Goal: Task Accomplishment & Management: Use online tool/utility

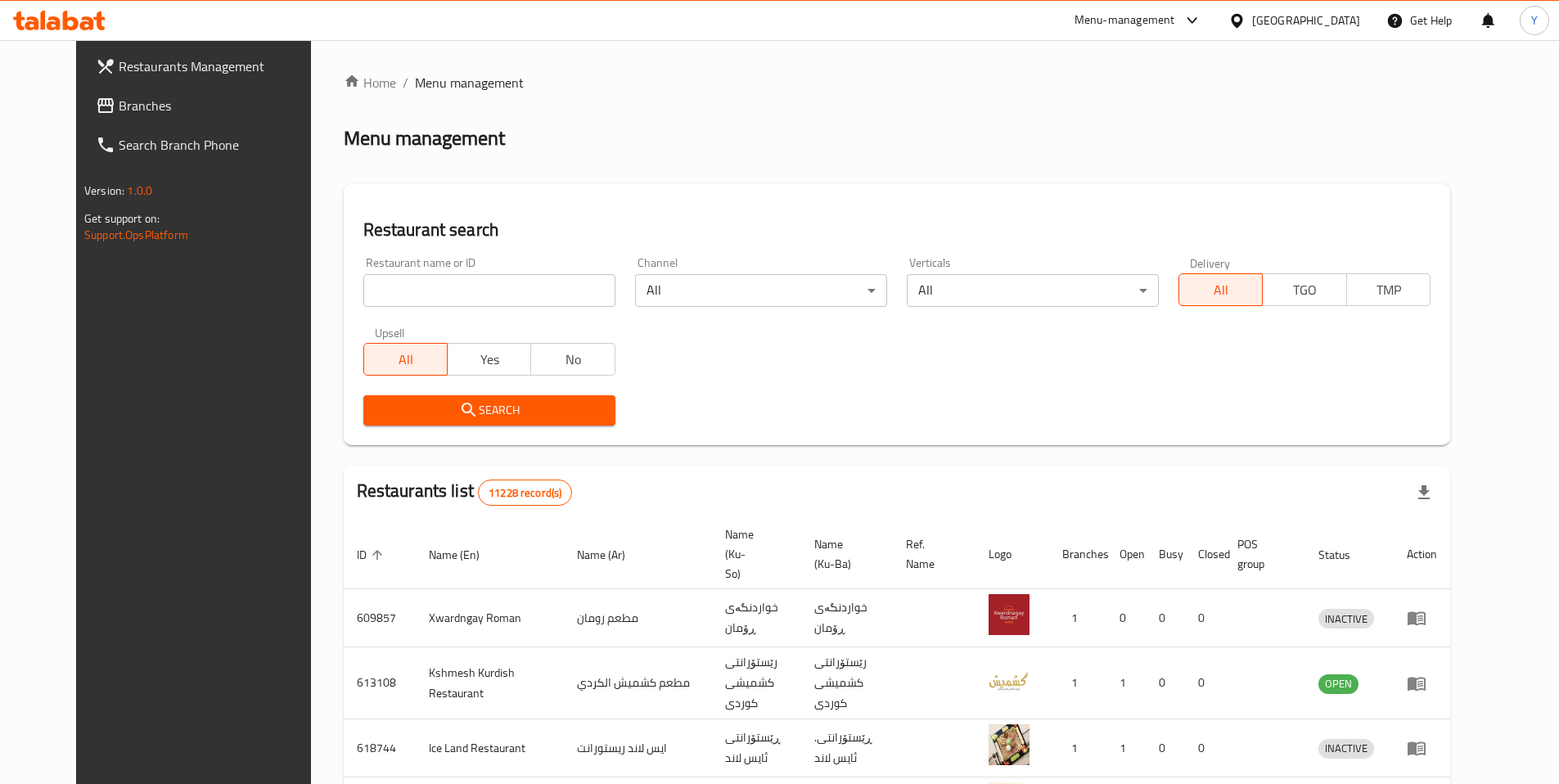
drag, startPoint x: 464, startPoint y: 315, endPoint x: 464, endPoint y: 303, distance: 12.0
click at [463, 314] on div "Restaurant name or ID Restaurant name or ID" at bounding box center [490, 282] width 272 height 70
click at [464, 299] on input "search" at bounding box center [489, 291] width 252 height 33
paste input "TB_IQ"
type input "TB_IQ"
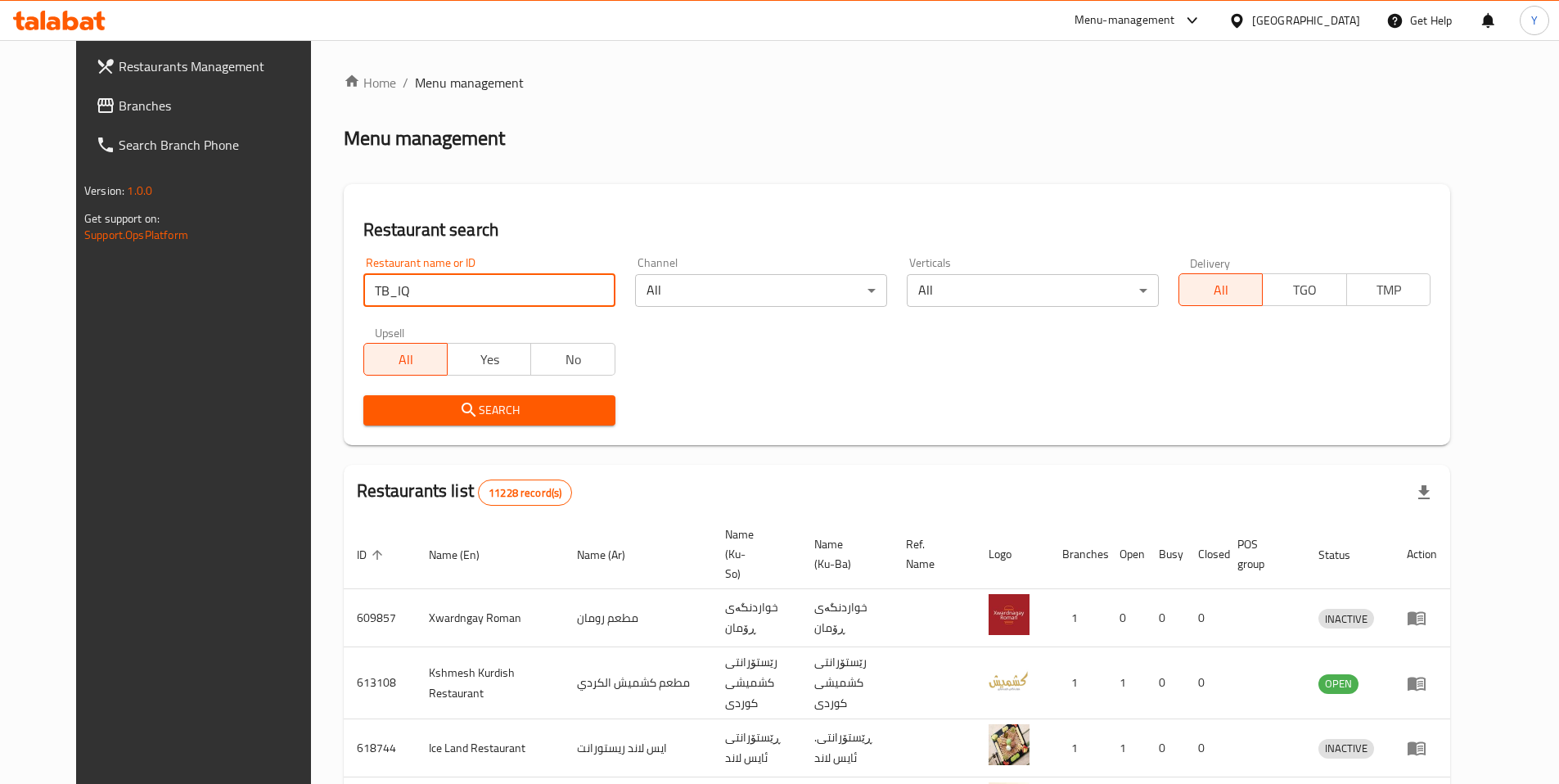
click at [577, 294] on input "TB_IQ" at bounding box center [489, 291] width 252 height 33
click at [371, 292] on input "search" at bounding box center [489, 291] width 252 height 33
paste input "758290"
type input "758290"
click at [570, 290] on input "758290" at bounding box center [489, 291] width 252 height 33
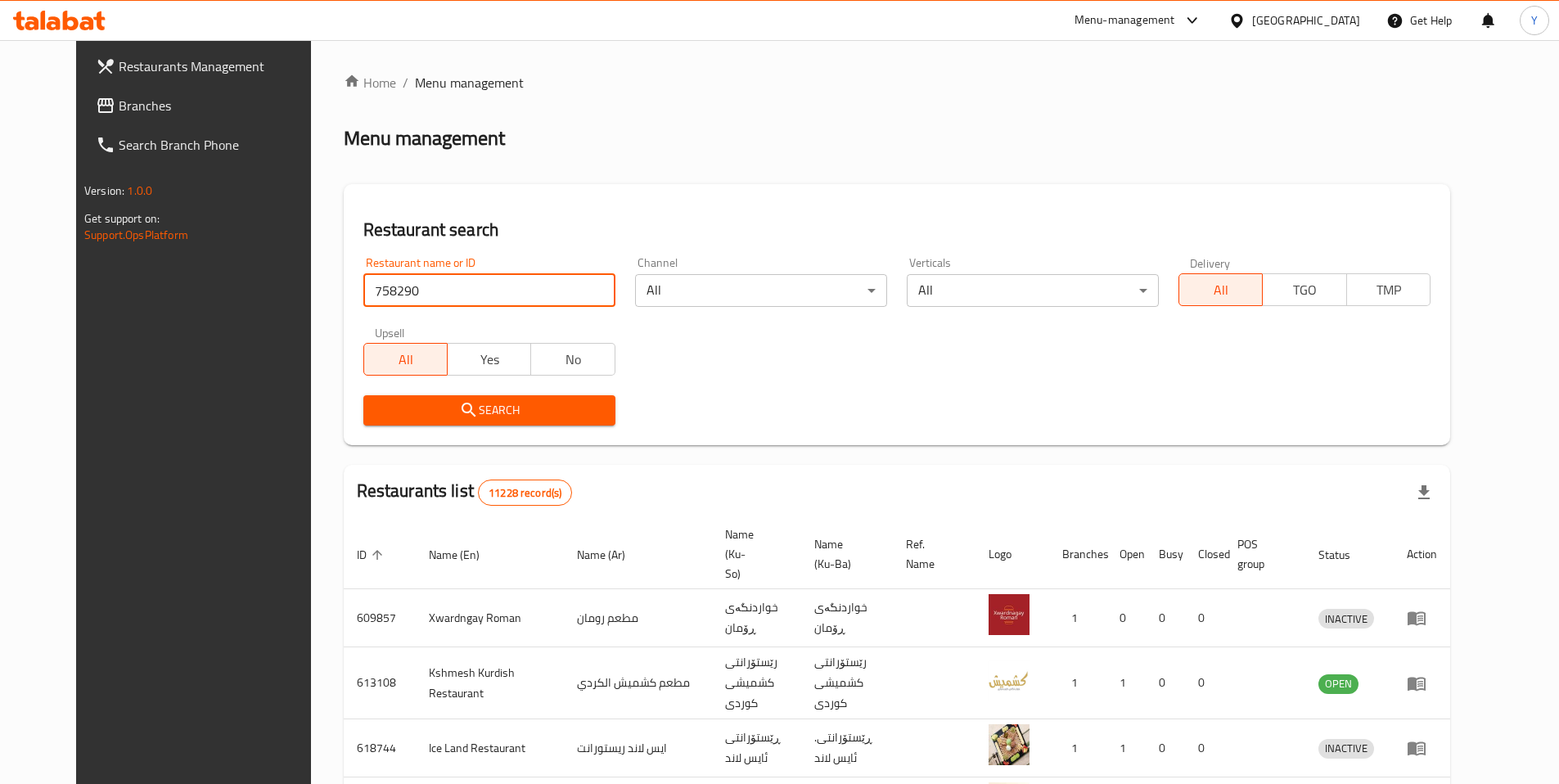
click at [576, 290] on input "758290" at bounding box center [489, 291] width 252 height 33
click at [162, 113] on span "Branches" at bounding box center [220, 105] width 205 height 20
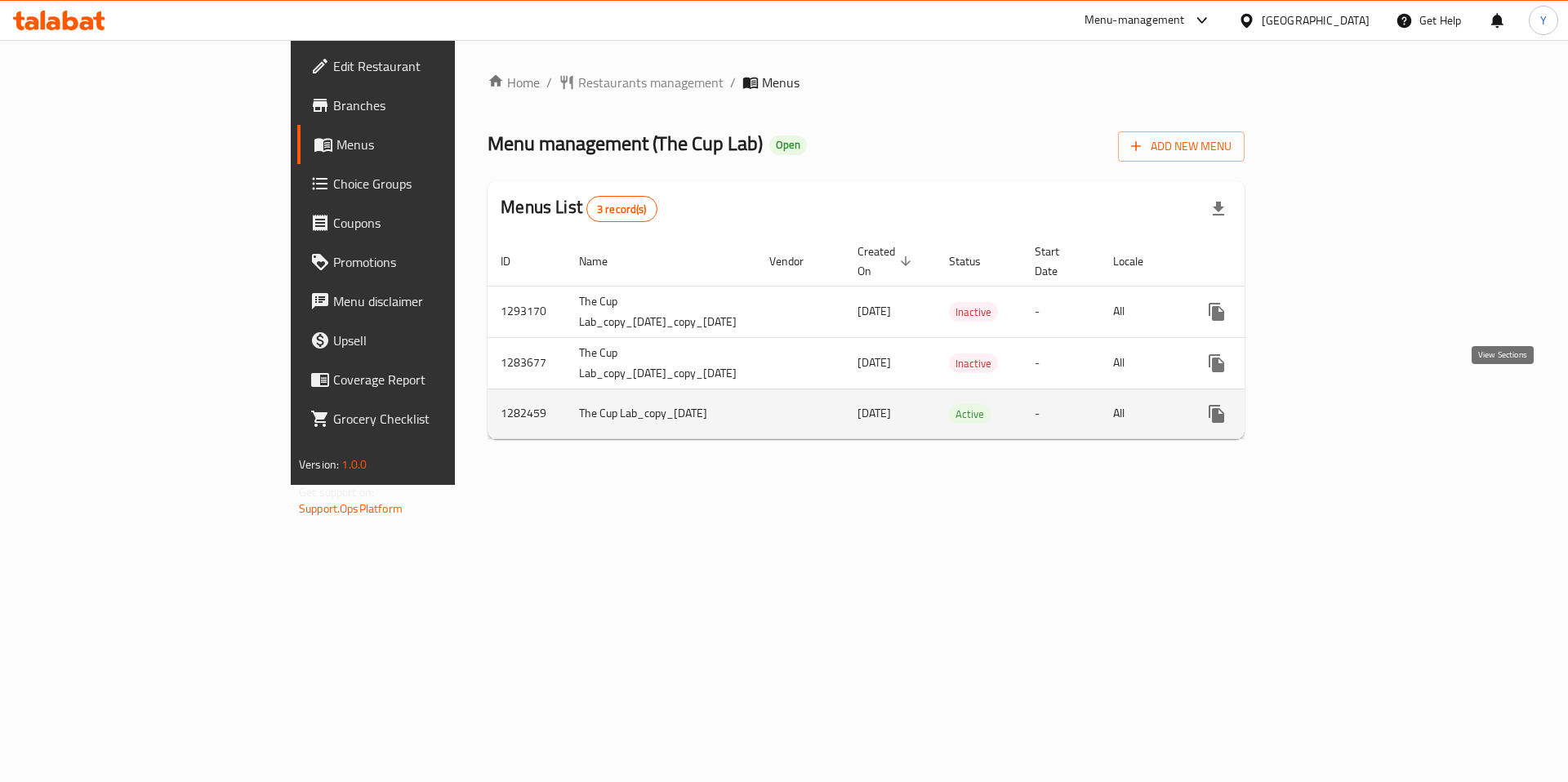
click at [1341, 407] on icon "enhanced table" at bounding box center [1333, 414] width 15 height 15
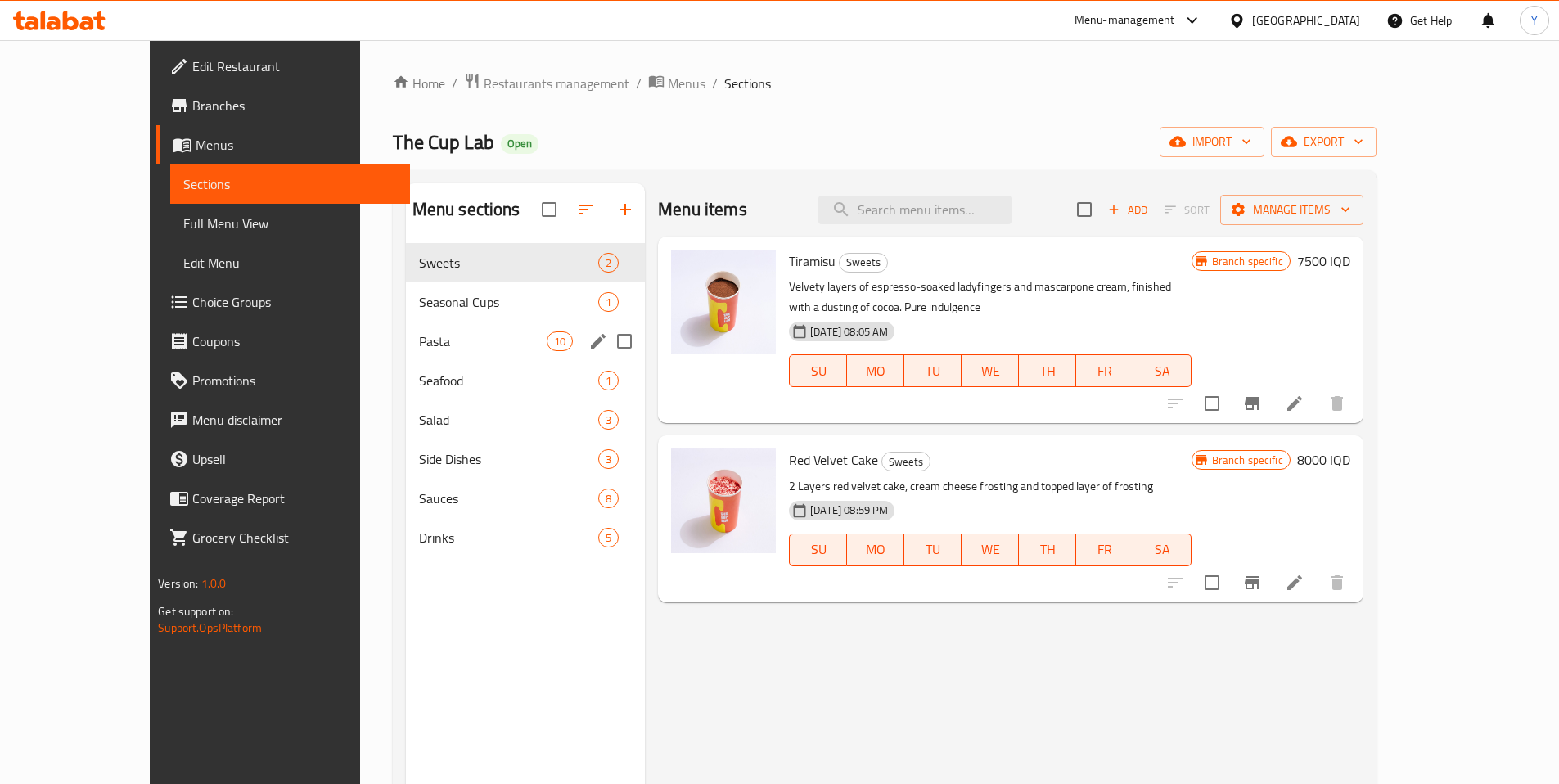
click at [406, 321] on div "Pasta 10" at bounding box center [525, 341] width 240 height 39
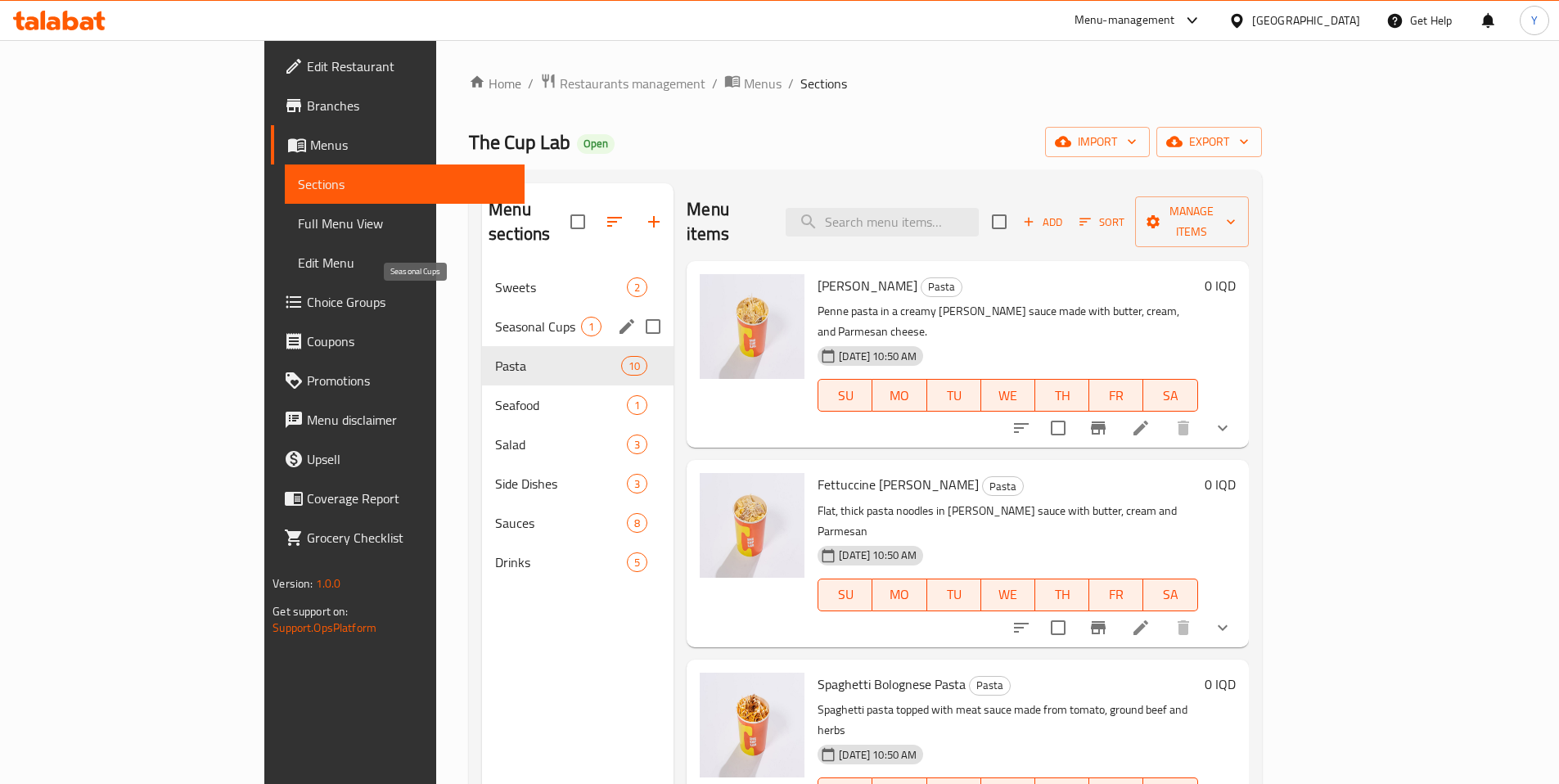
click at [495, 317] on span "Seasonal Cups" at bounding box center [538, 327] width 86 height 20
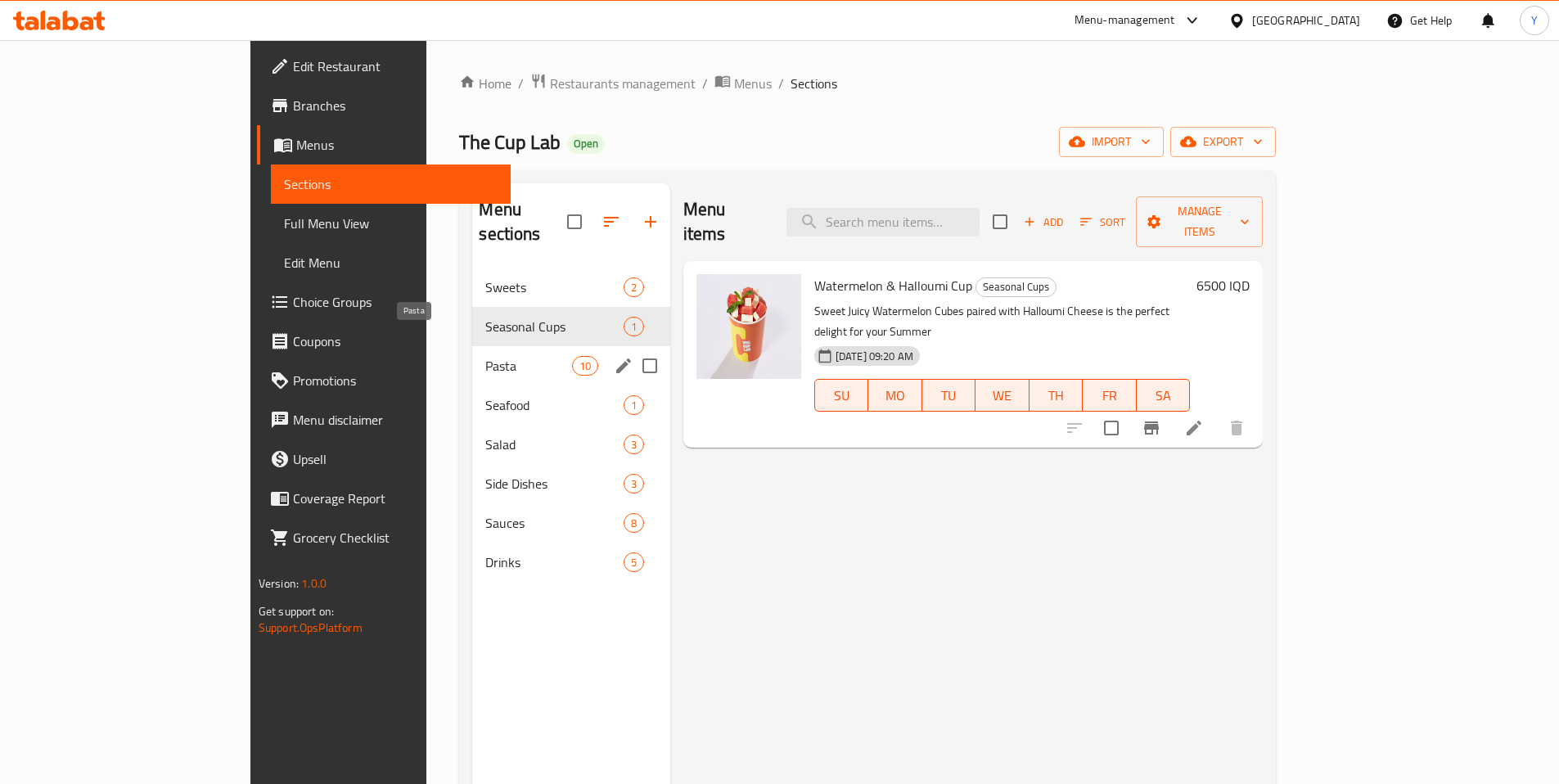
click at [485, 356] on span "Pasta" at bounding box center [528, 366] width 86 height 20
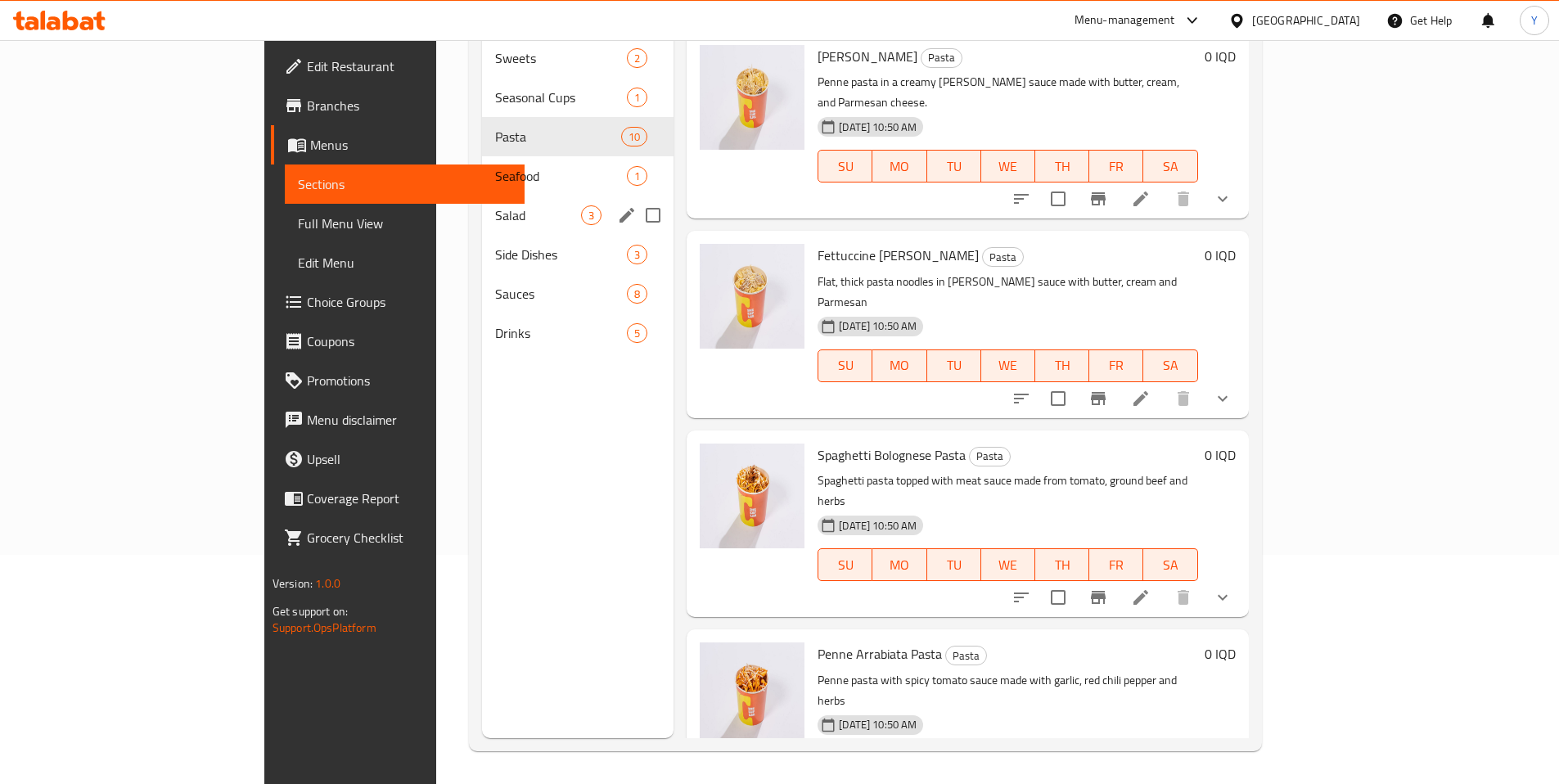
click at [482, 169] on div "Seafood 1" at bounding box center [578, 175] width 192 height 39
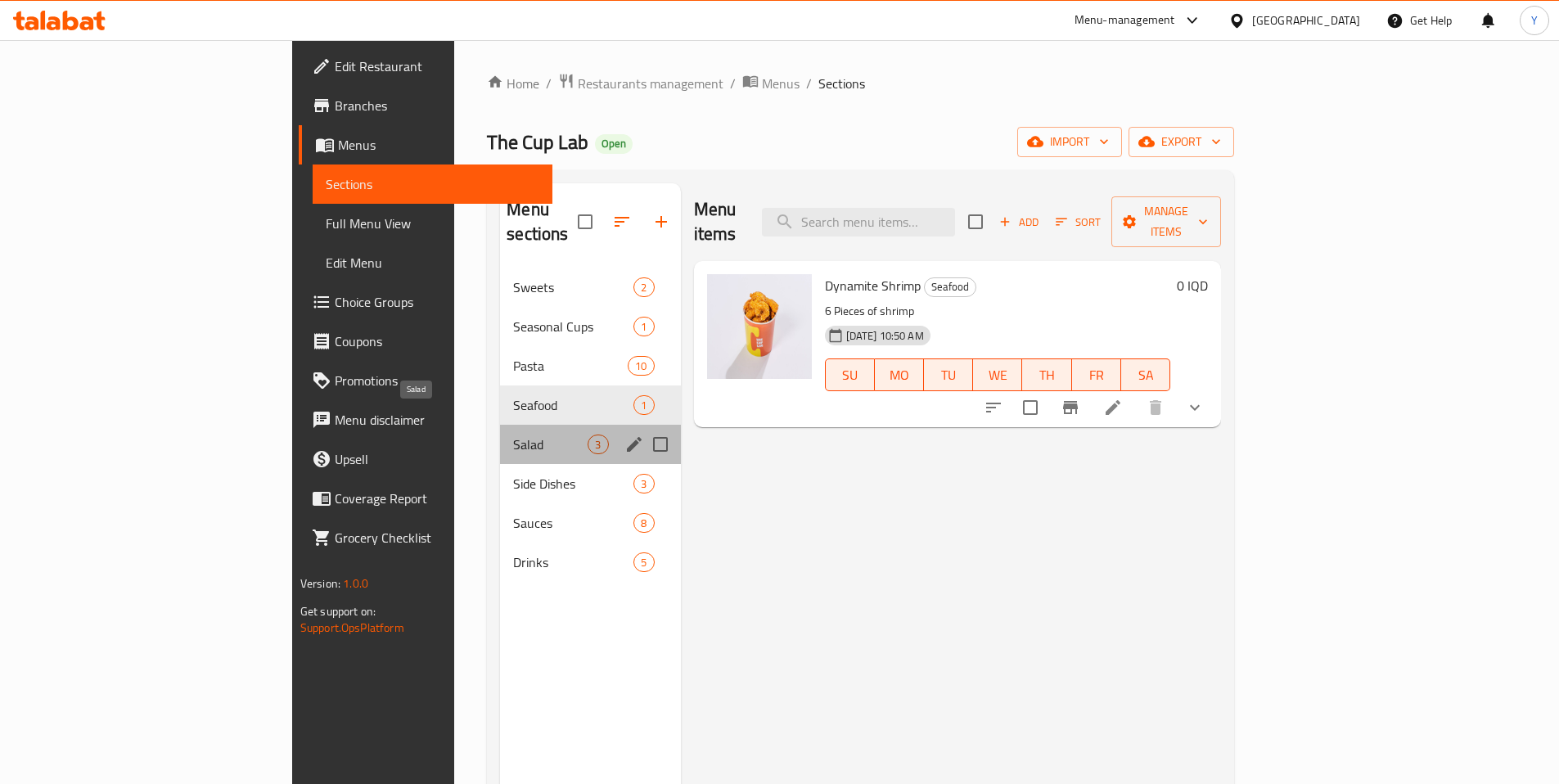
click at [513, 435] on span "Salad" at bounding box center [550, 444] width 74 height 20
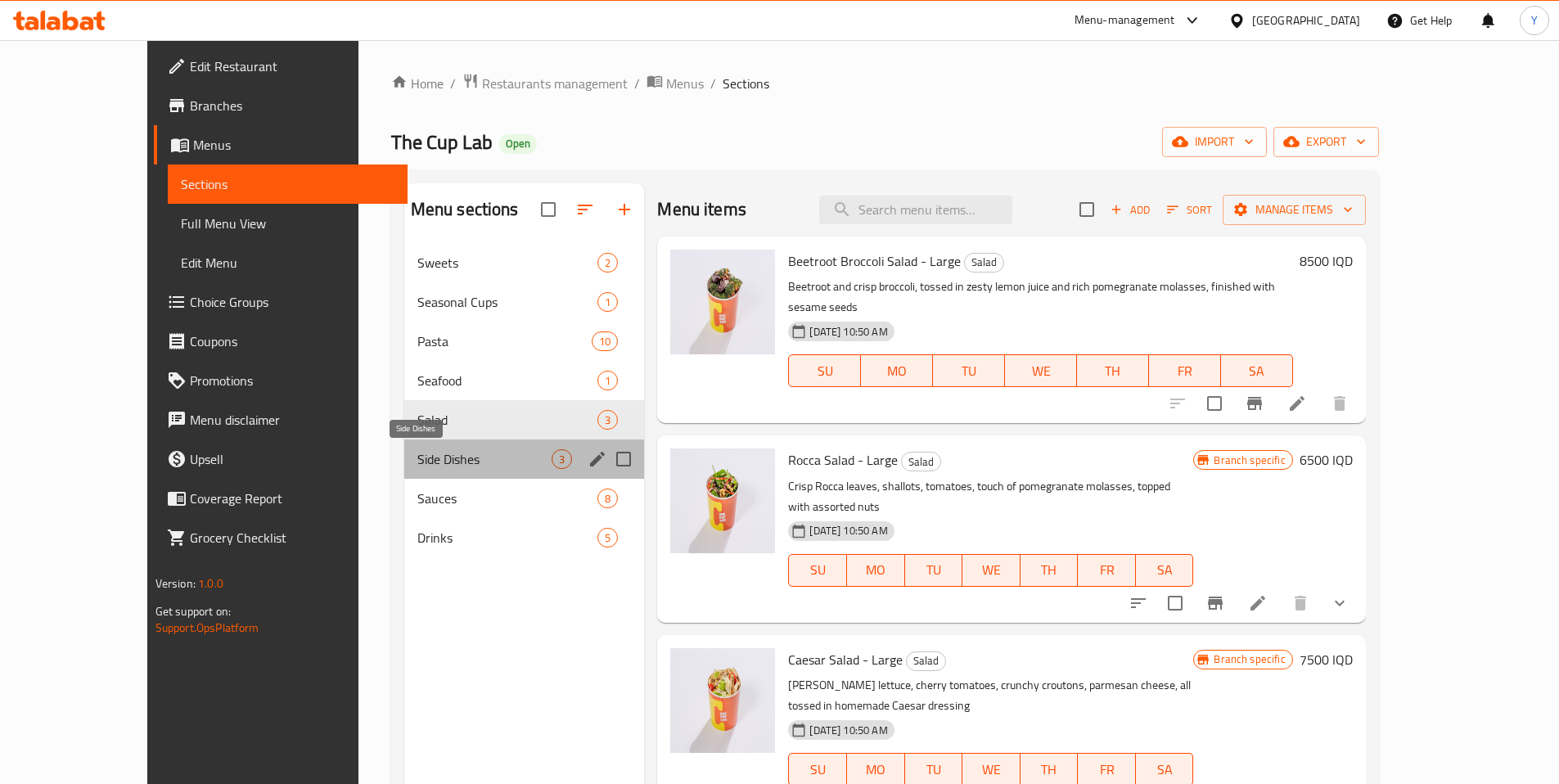
click at [437, 450] on span "Side Dishes" at bounding box center [485, 459] width 135 height 20
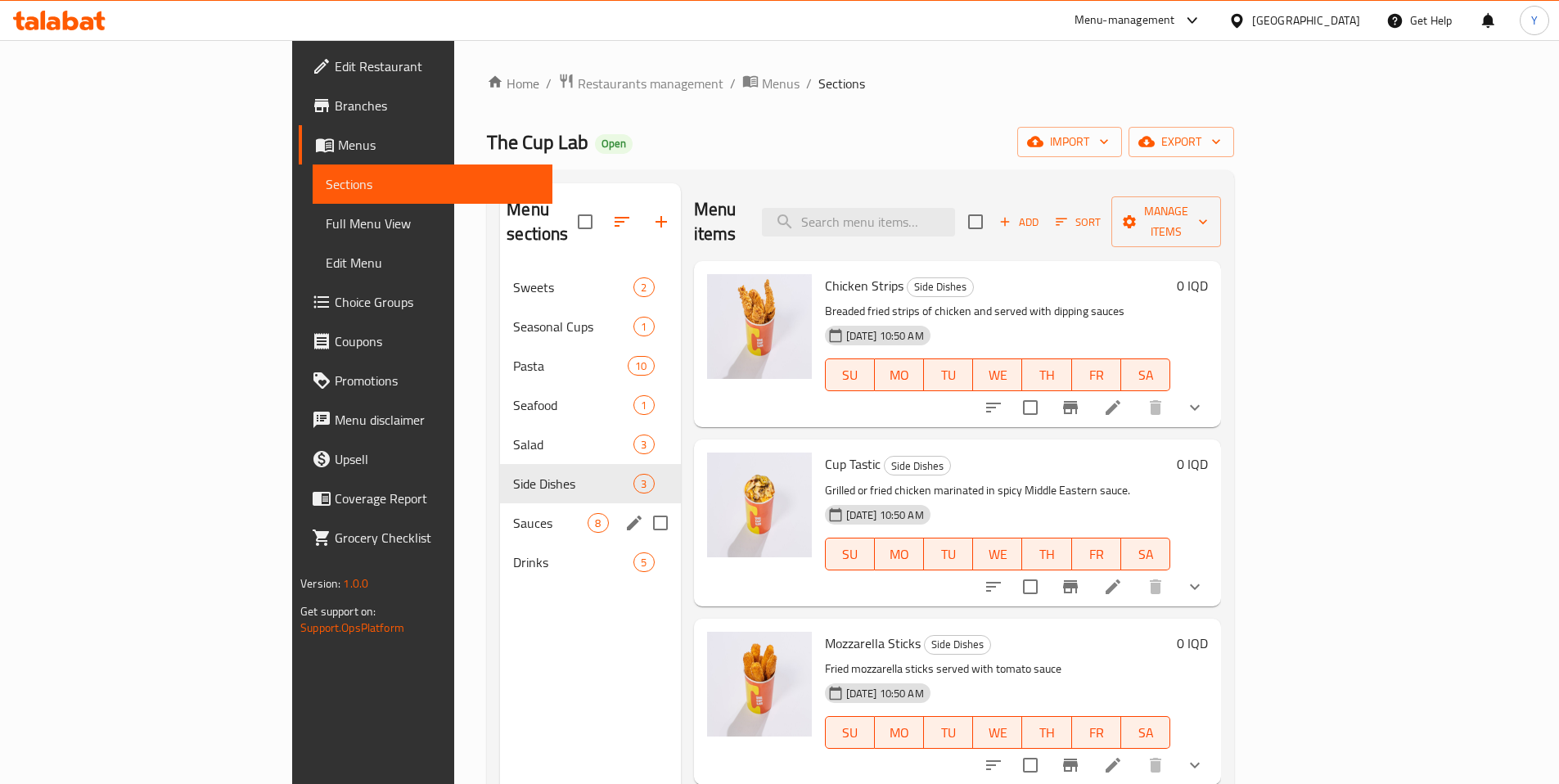
click at [513, 513] on span "Sauces" at bounding box center [550, 523] width 74 height 20
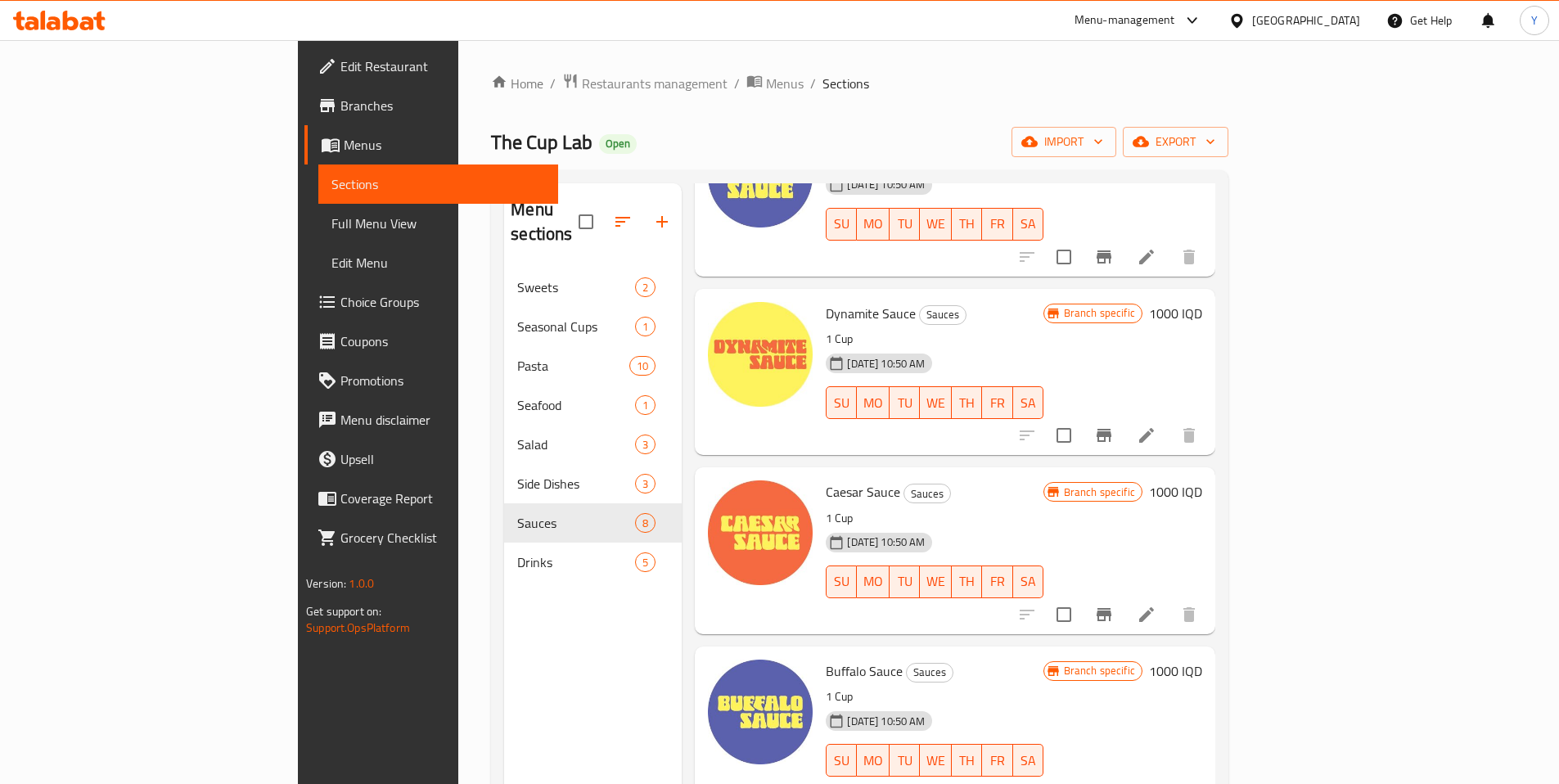
scroll to position [229, 0]
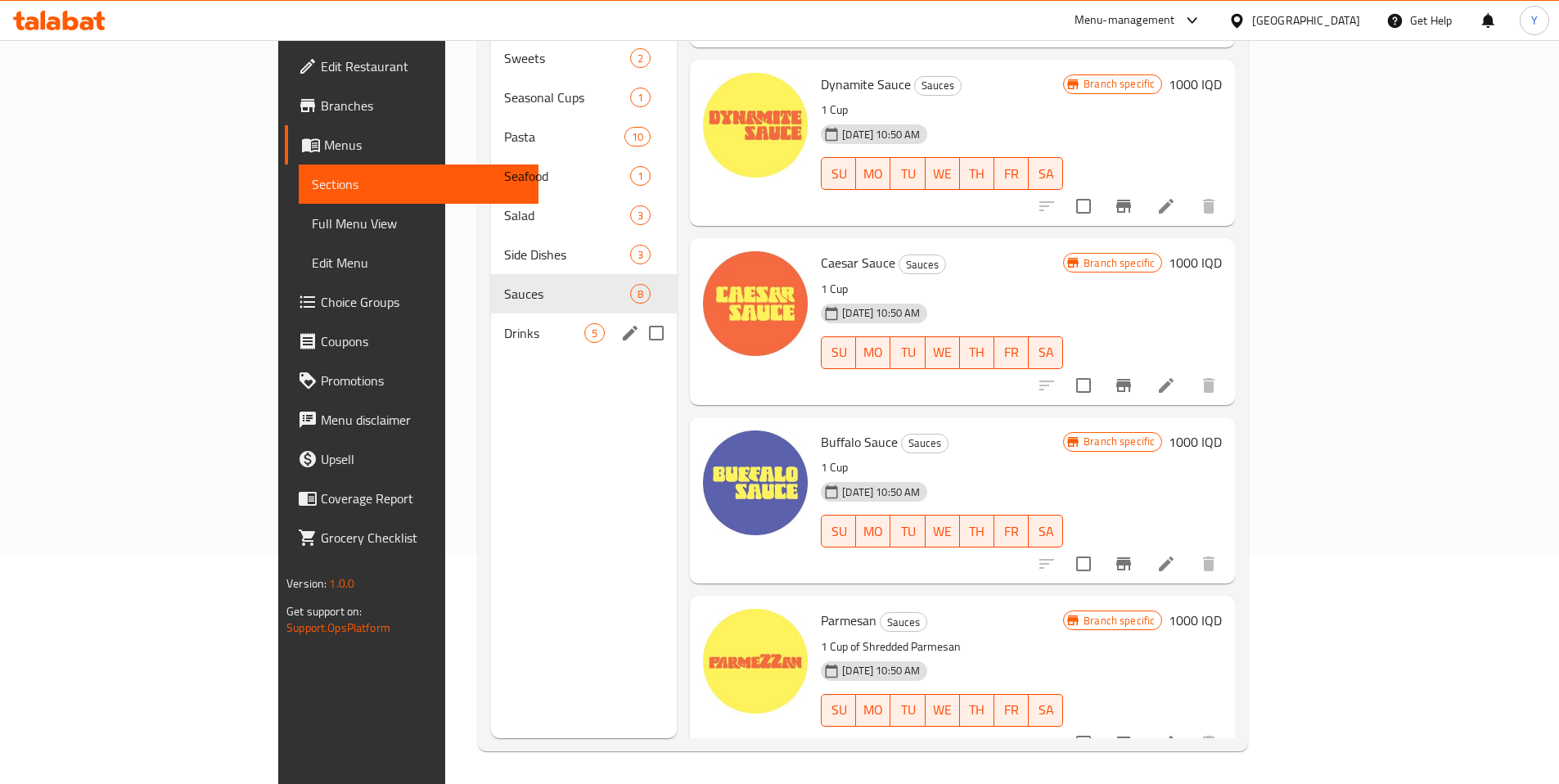
click at [505, 323] on span "Drinks" at bounding box center [545, 333] width 80 height 20
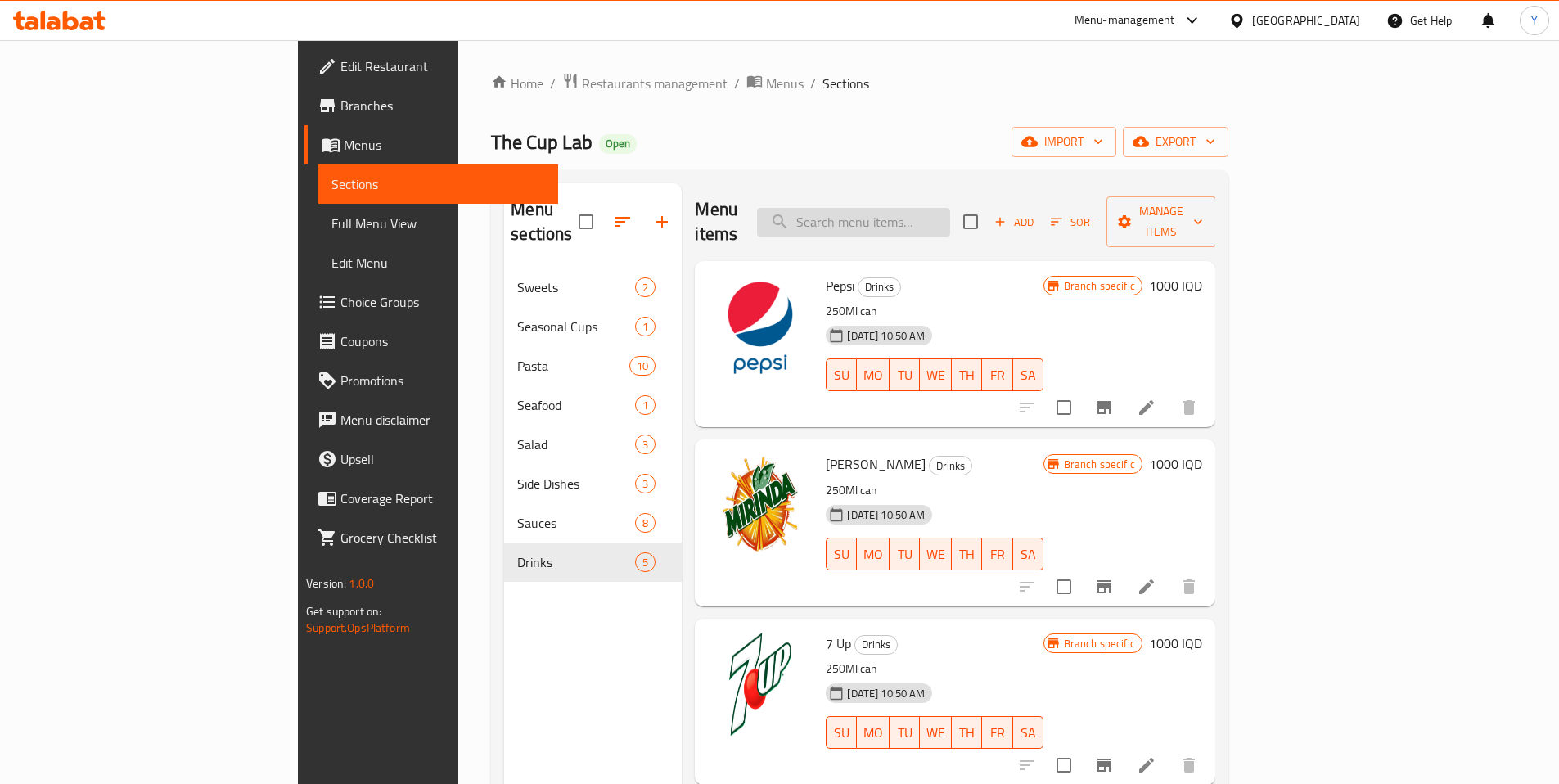
click at [951, 208] on input "search" at bounding box center [854, 222] width 193 height 29
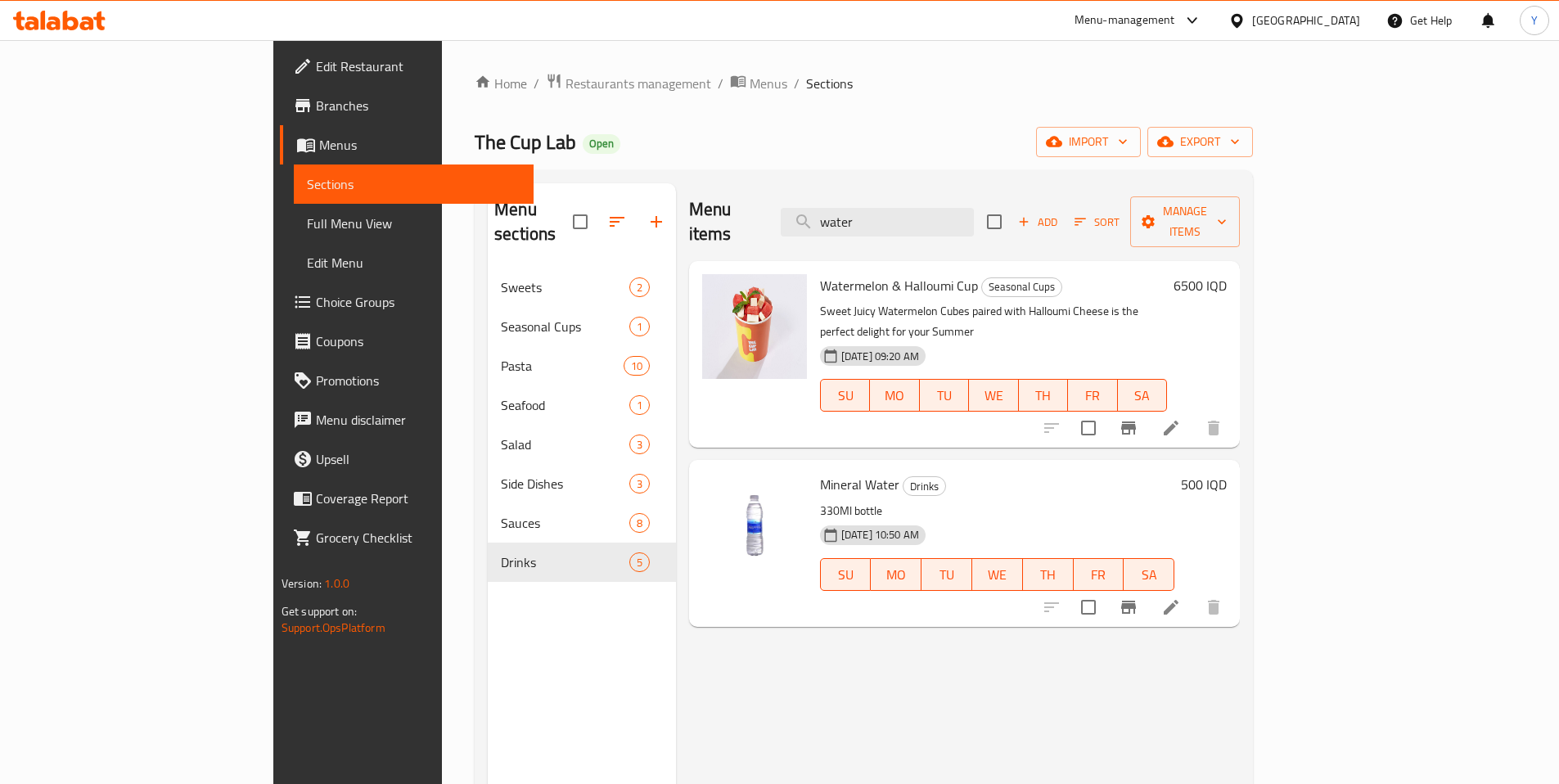
type input "water"
click at [820, 274] on span "Watermelon & Halloumi Cup" at bounding box center [898, 286] width 158 height 24
click at [1181, 418] on icon at bounding box center [1171, 428] width 20 height 20
